Goal: Information Seeking & Learning: Find contact information

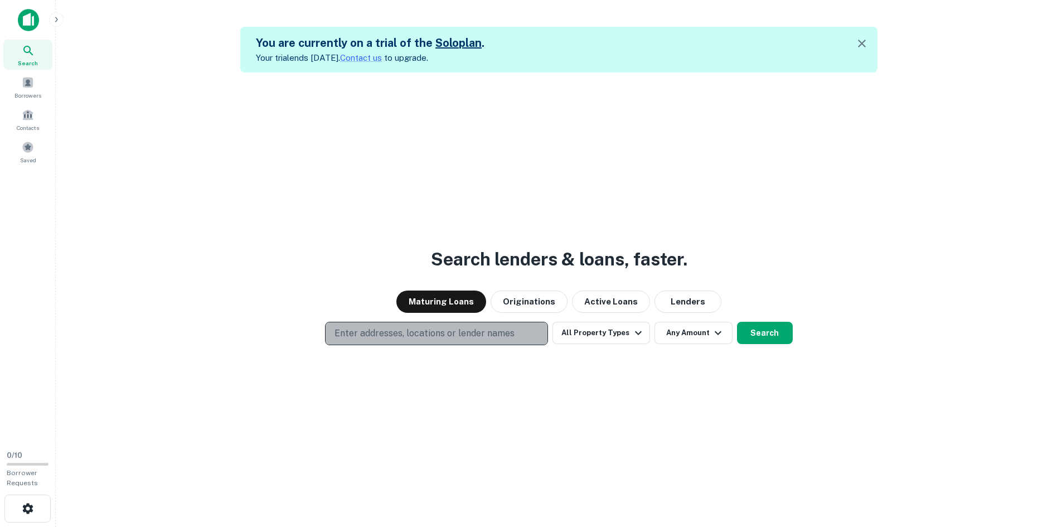
drag, startPoint x: 425, startPoint y: 323, endPoint x: 438, endPoint y: 325, distance: 13.1
click at [425, 323] on button "Enter addresses, locations or lender names" at bounding box center [436, 333] width 223 height 23
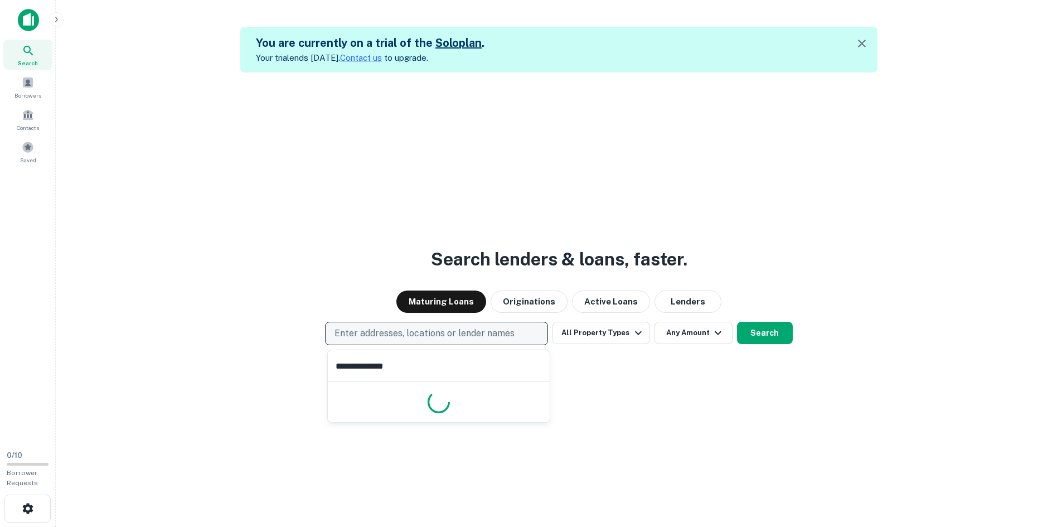
type input "**********"
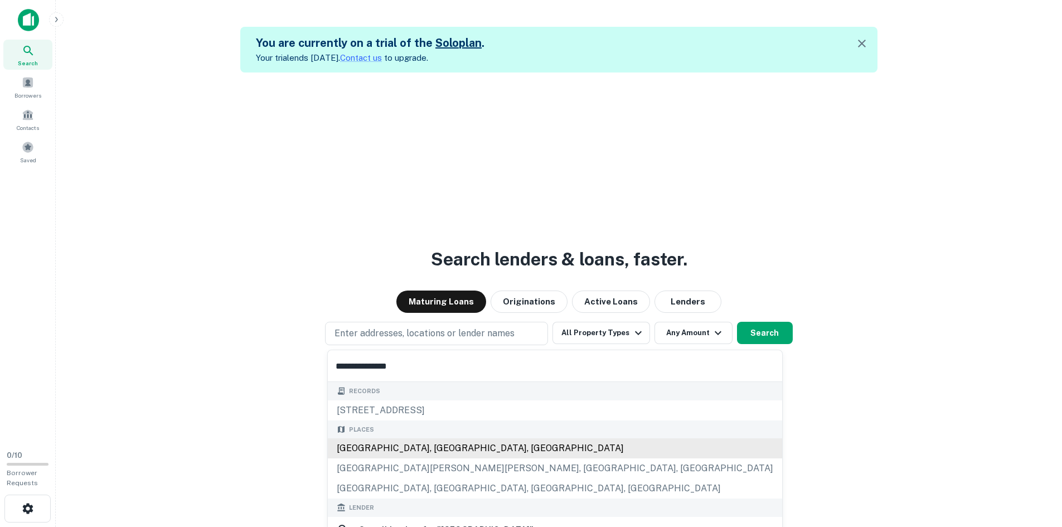
click at [426, 449] on div "[GEOGRAPHIC_DATA], [GEOGRAPHIC_DATA], [GEOGRAPHIC_DATA]" at bounding box center [555, 448] width 454 height 20
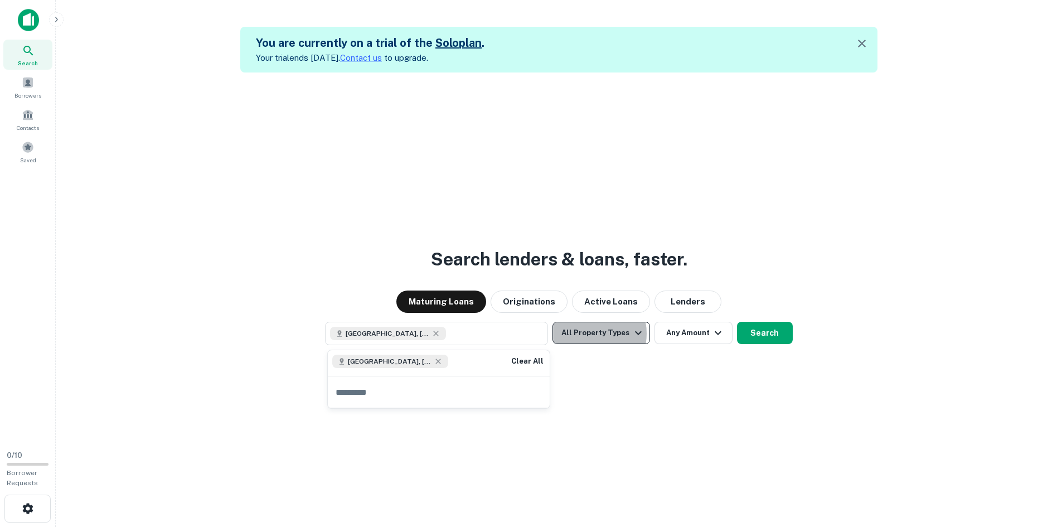
click at [586, 333] on button "All Property Types" at bounding box center [600, 333] width 97 height 22
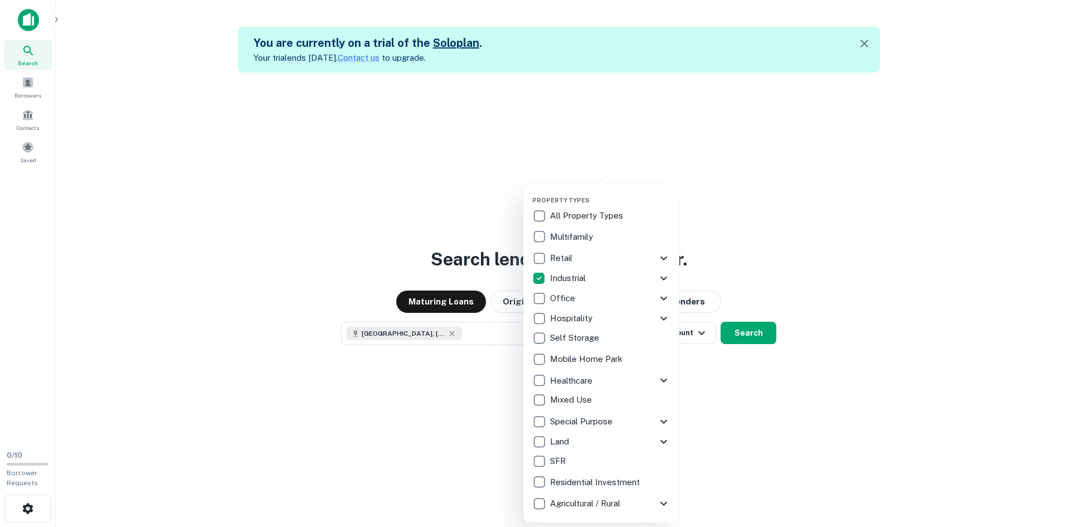
click at [712, 378] on div at bounding box center [535, 263] width 1070 height 527
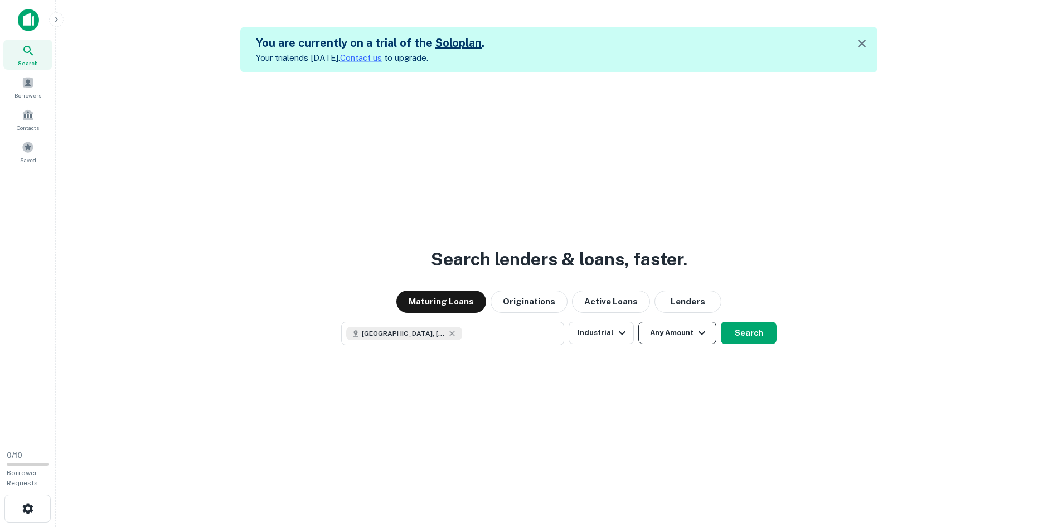
click at [681, 333] on button "Any Amount" at bounding box center [677, 333] width 78 height 22
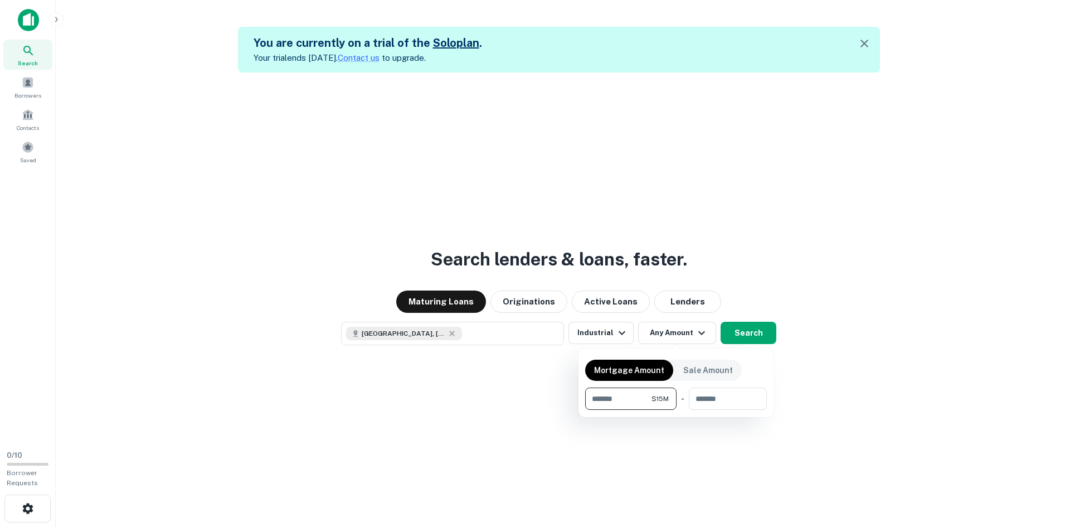
type input "********"
click at [752, 334] on div at bounding box center [535, 263] width 1070 height 527
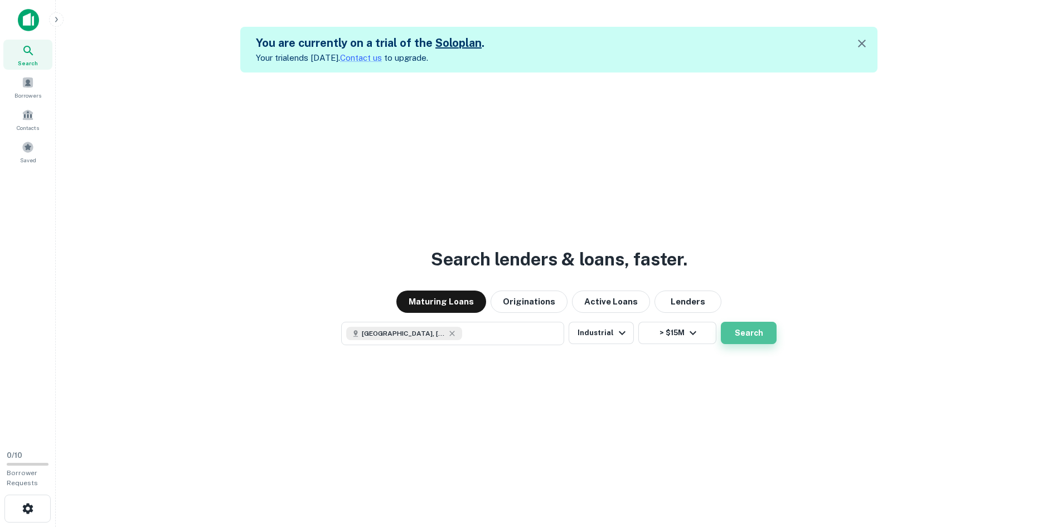
click at [743, 327] on button "Search" at bounding box center [749, 333] width 56 height 22
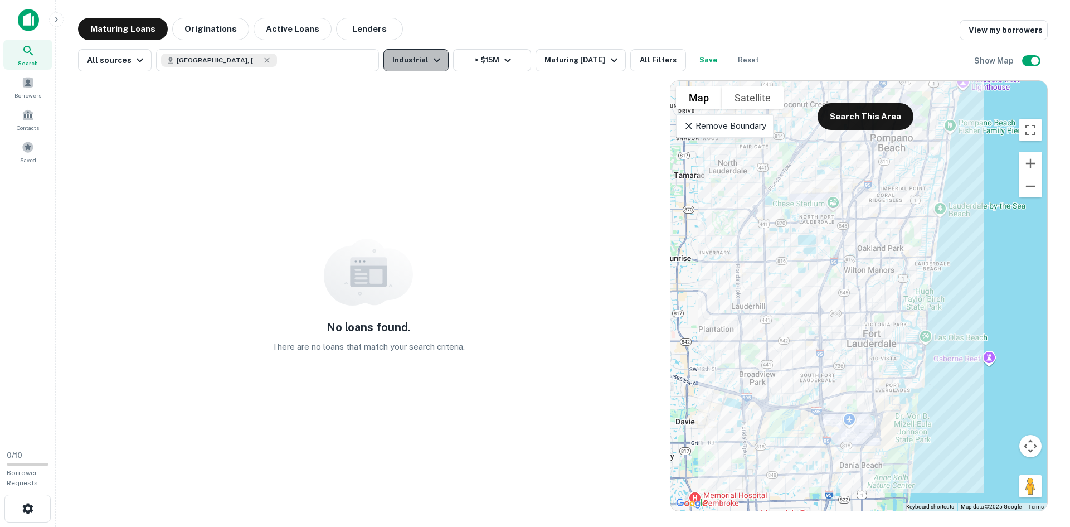
click at [432, 59] on icon "button" at bounding box center [436, 60] width 13 height 13
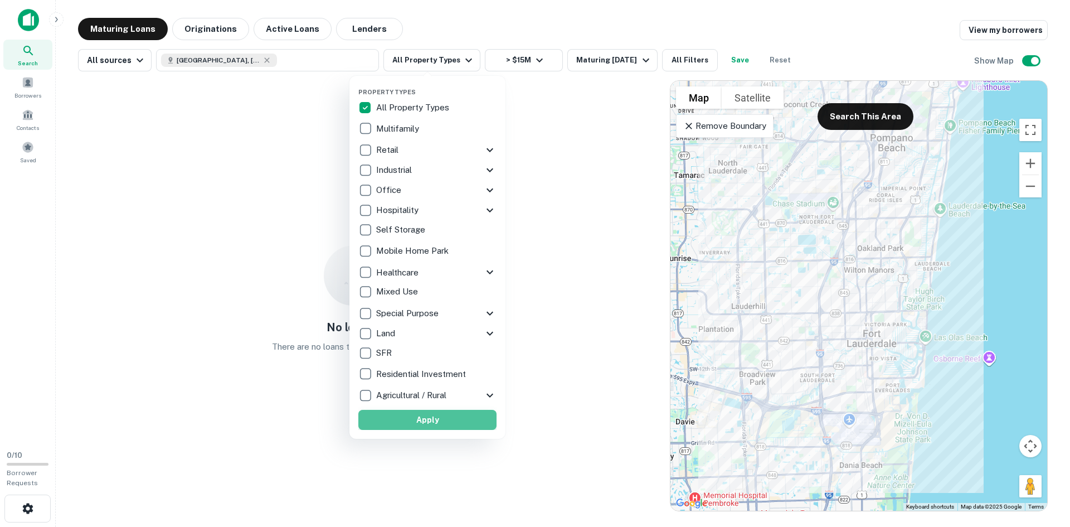
click at [421, 422] on button "Apply" at bounding box center [427, 420] width 138 height 20
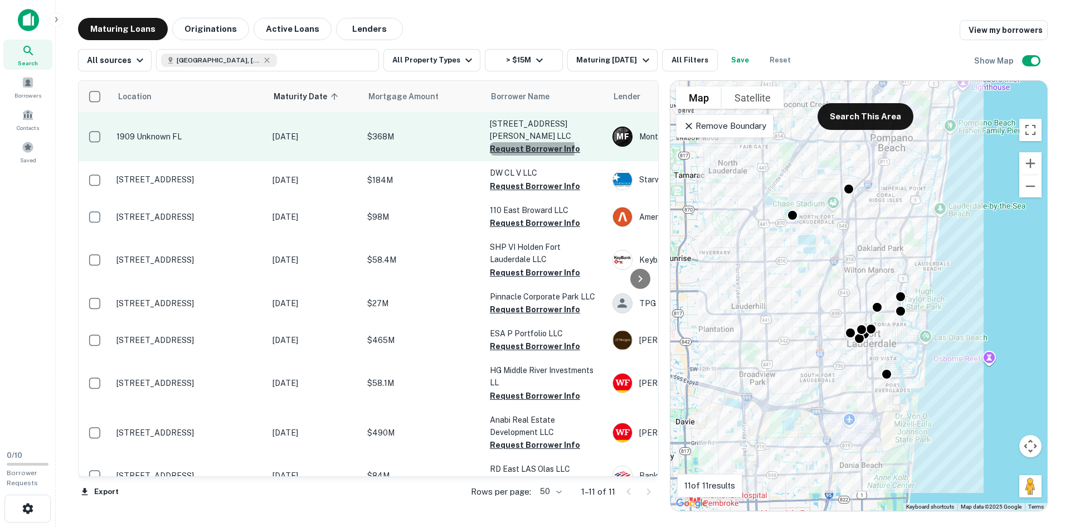
click at [523, 142] on button "Request Borrower Info" at bounding box center [535, 148] width 90 height 13
click at [487, 124] on td "[STREET_ADDRESS][PERSON_NAME] LLC Info Requested" at bounding box center [545, 136] width 123 height 49
click at [524, 142] on button "Info Requested" at bounding box center [521, 148] width 62 height 13
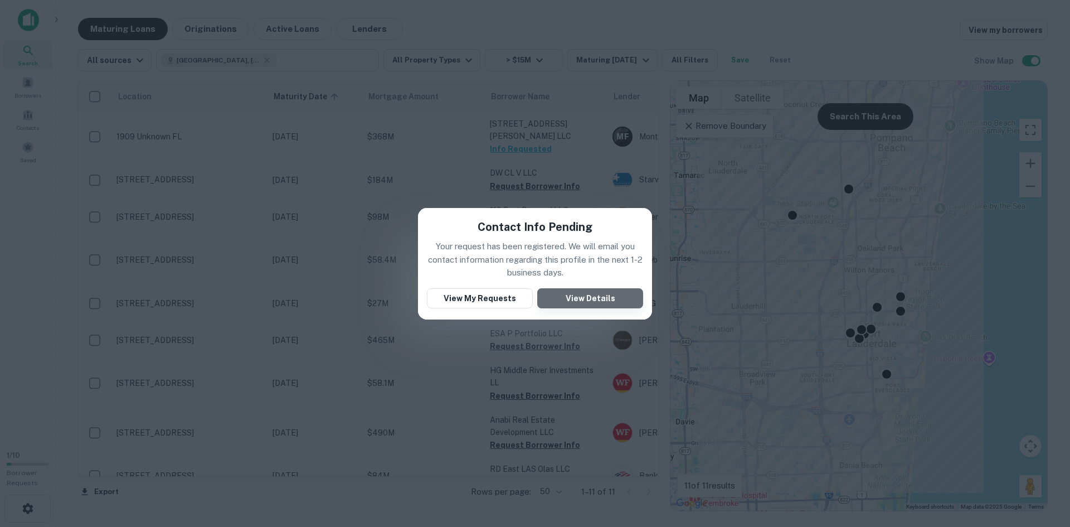
click at [590, 296] on button "View Details" at bounding box center [590, 298] width 106 height 20
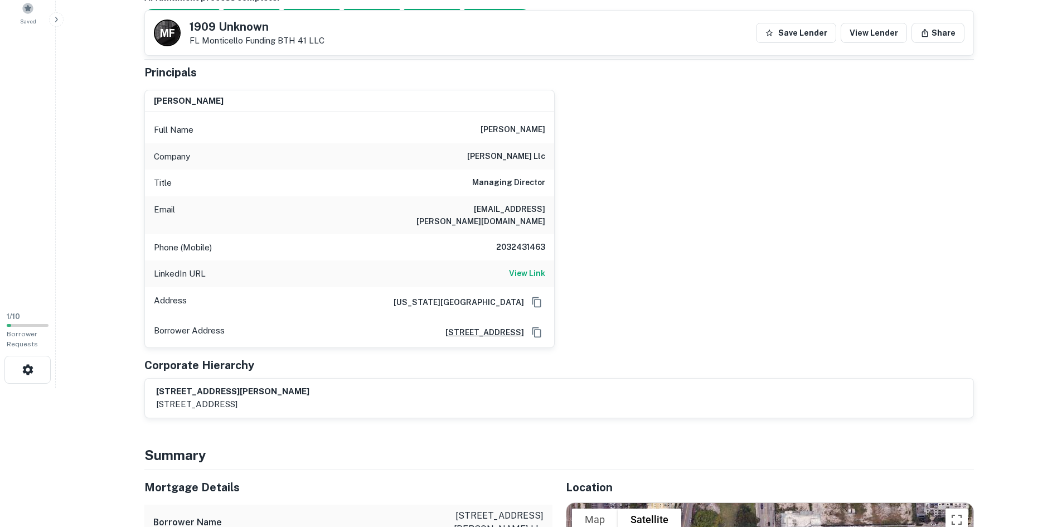
scroll to position [111, 0]
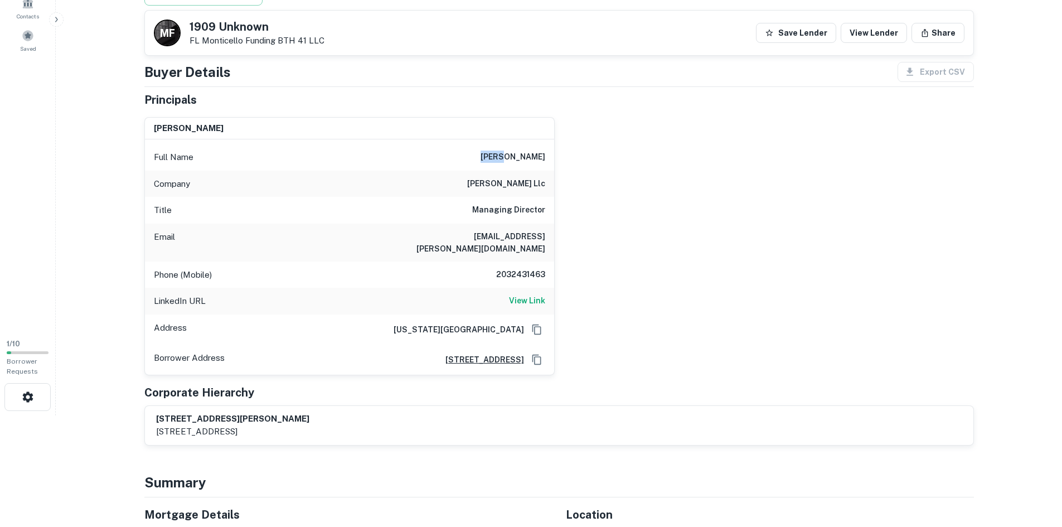
drag, startPoint x: 503, startPoint y: 153, endPoint x: 555, endPoint y: 153, distance: 51.8
click at [546, 154] on div "Full Name [PERSON_NAME]" at bounding box center [349, 157] width 409 height 27
click at [490, 216] on div "Title Managing Director" at bounding box center [349, 210] width 409 height 27
drag, startPoint x: 462, startPoint y: 239, endPoint x: 509, endPoint y: 232, distance: 47.2
click at [493, 232] on div "Email [EMAIL_ADDRESS][PERSON_NAME][DOMAIN_NAME]" at bounding box center [349, 242] width 409 height 38
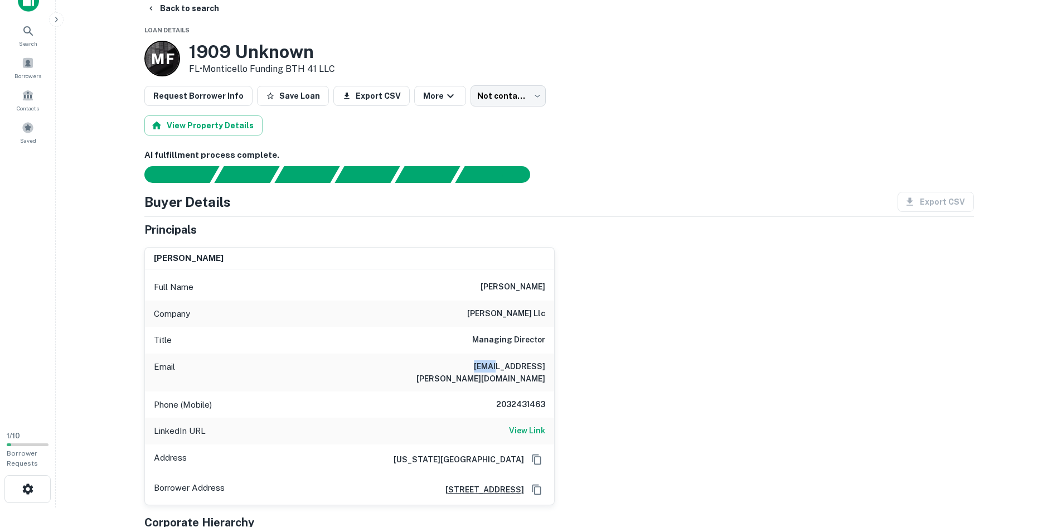
scroll to position [0, 0]
